Goal: Ask a question

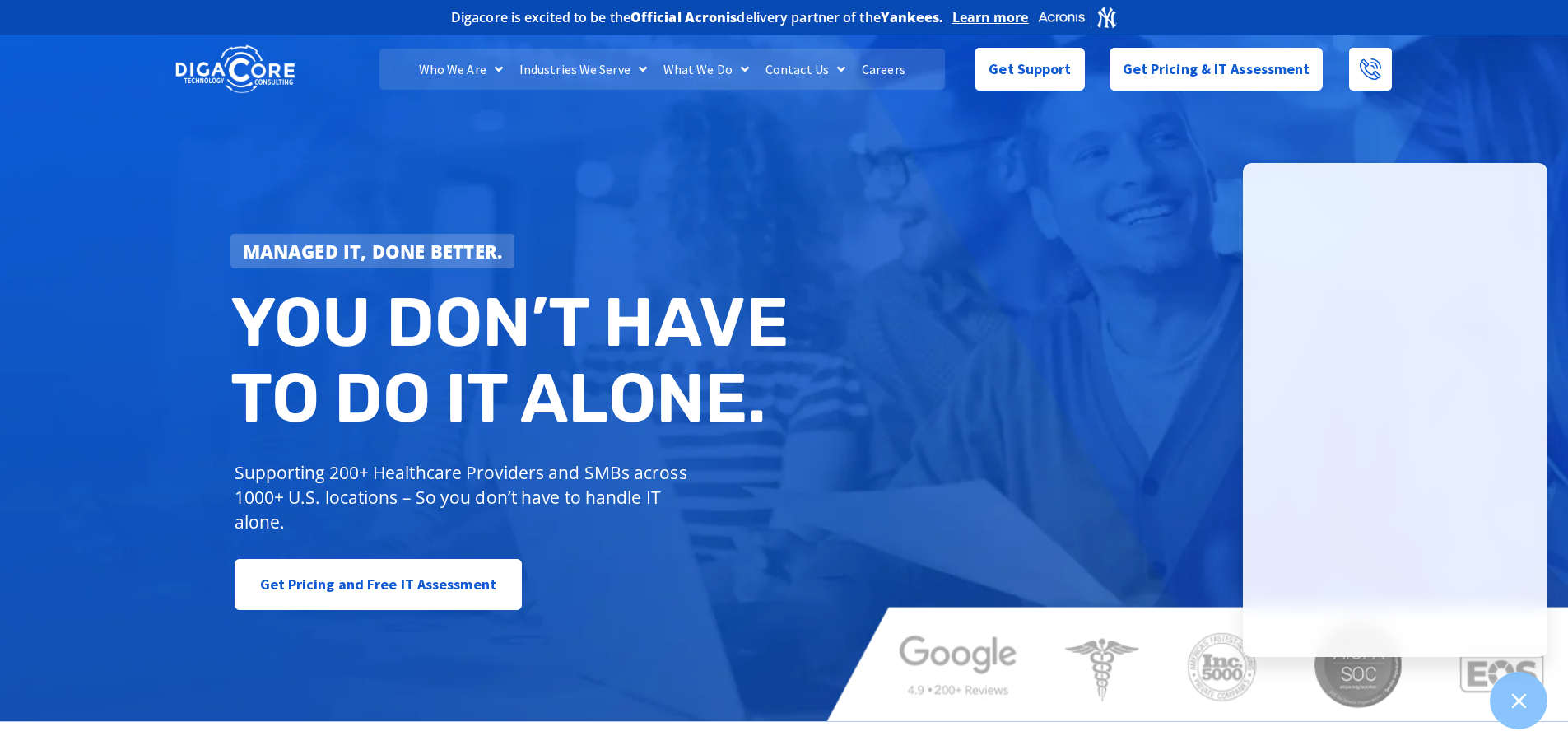
click at [696, 68] on link "What We Do" at bounding box center [707, 69] width 102 height 42
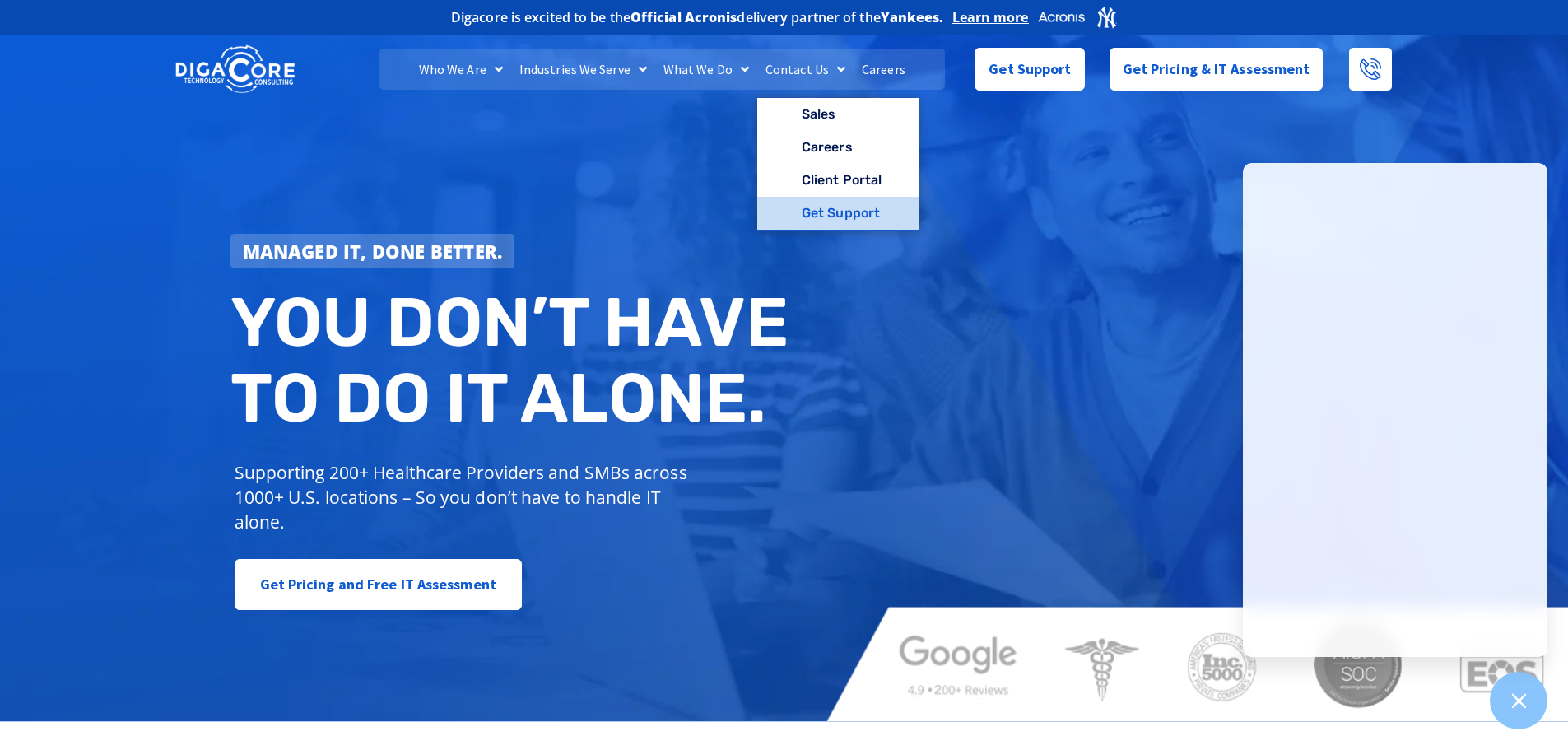
click at [816, 208] on link "Get Support" at bounding box center [837, 213] width 162 height 33
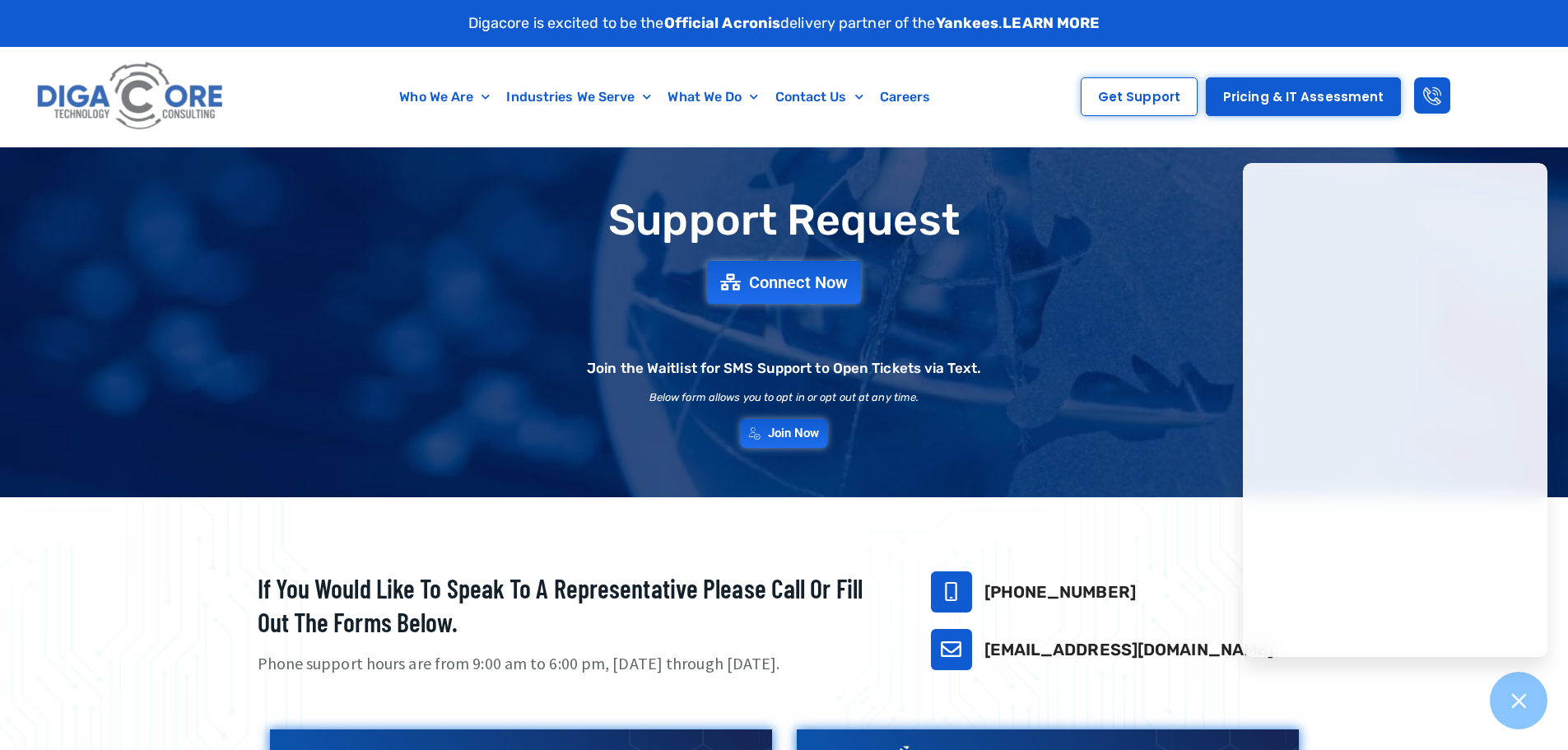
click at [610, 293] on div "Support Request Connect Now Join the Waitlist for SMS Support to Open Tickets v…" at bounding box center [784, 322] width 1152 height 267
